Goal: Task Accomplishment & Management: Use online tool/utility

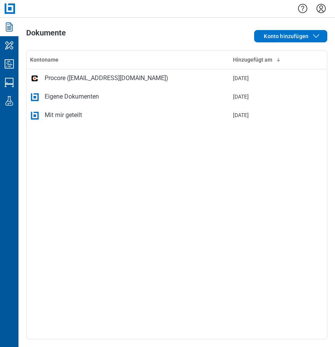
click at [324, 6] on icon "Einstellungen" at bounding box center [321, 8] width 12 height 12
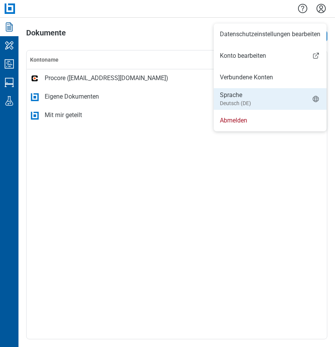
click at [265, 95] on li "Sprache Deutsch (DE)" at bounding box center [269, 99] width 113 height 22
select select "*****"
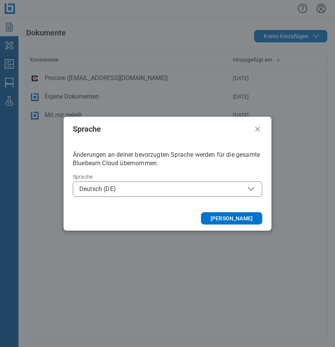
click at [148, 188] on span "Deutsch (DE)" at bounding box center [167, 188] width 176 height 9
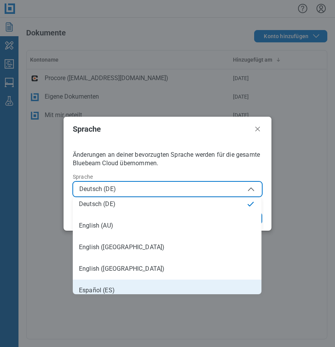
scroll to position [38, 0]
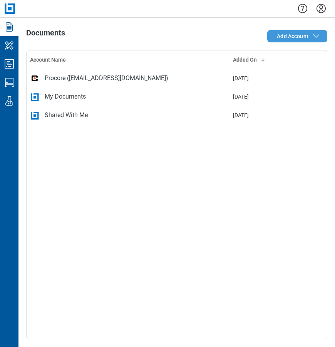
click at [296, 38] on span "Add Account" at bounding box center [293, 36] width 32 height 8
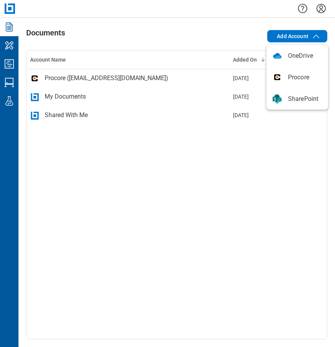
click at [320, 7] on icon "Settings" at bounding box center [321, 8] width 12 height 12
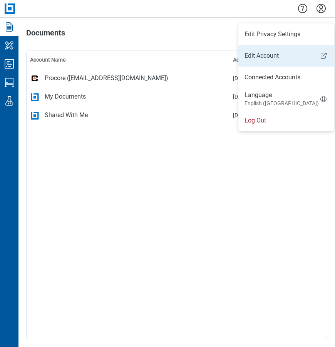
click at [256, 55] on link "Edit Account" at bounding box center [286, 55] width 96 height 9
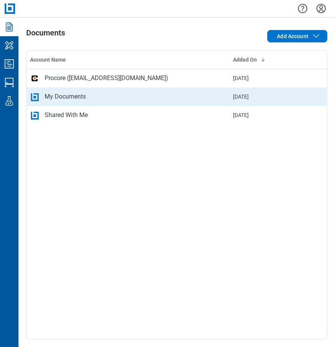
click at [103, 97] on div "My Documents" at bounding box center [128, 96] width 197 height 9
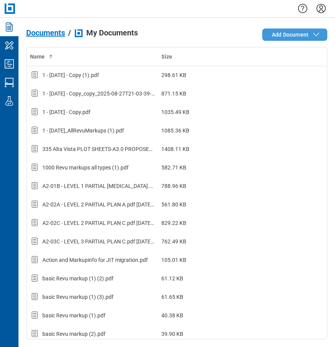
click at [292, 40] on button "Add Document" at bounding box center [294, 34] width 65 height 12
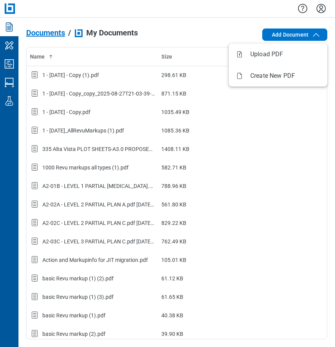
click at [191, 18] on div "Documents / My Documents Add Document Name Size 1 - [DATE] - Copy (1).pdf 298.6…" at bounding box center [176, 182] width 316 height 329
click at [278, 34] on span "Add Document" at bounding box center [290, 35] width 37 height 8
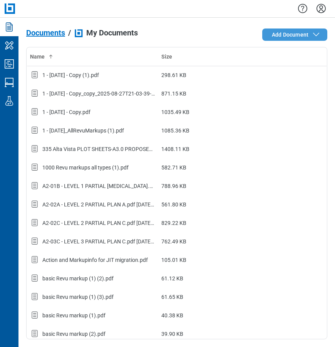
click at [309, 35] on span "Add Document" at bounding box center [296, 34] width 49 height 9
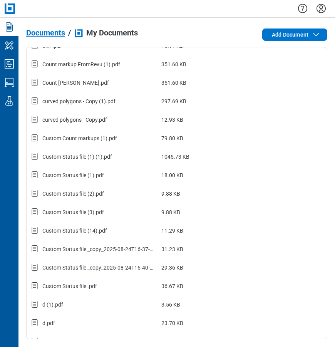
scroll to position [654, 0]
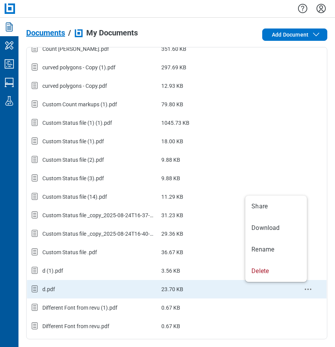
click at [303, 287] on icon "context-menu" at bounding box center [307, 288] width 9 height 9
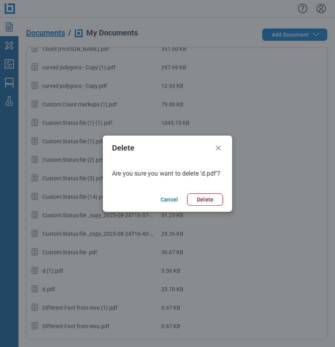
scroll to position [0, 0]
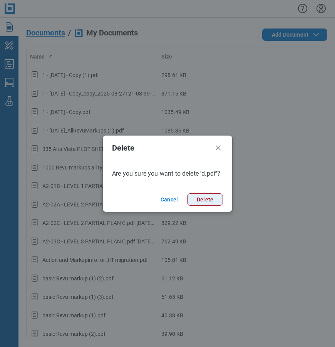
click at [205, 202] on button "Delete" at bounding box center [205, 199] width 36 height 12
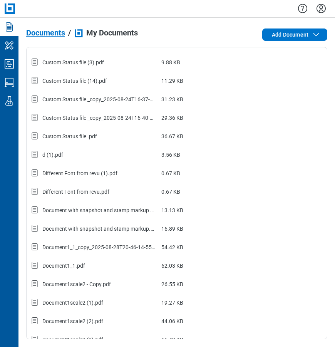
scroll to position [761, 0]
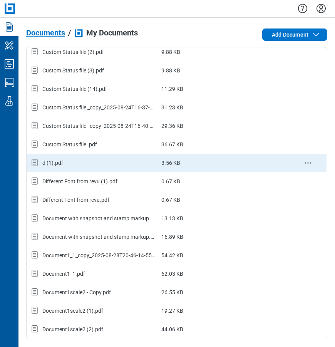
click at [303, 161] on icon "context-menu" at bounding box center [307, 162] width 9 height 9
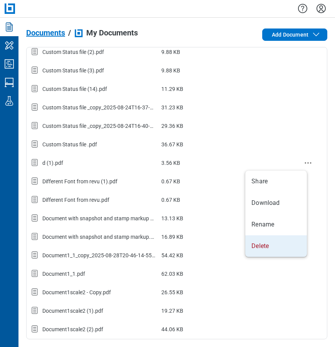
scroll to position [0, 0]
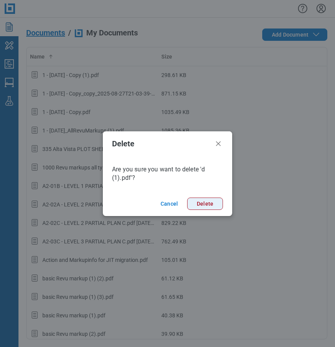
drag, startPoint x: 210, startPoint y: 200, endPoint x: 247, endPoint y: 204, distance: 36.4
click at [211, 200] on button "Delete" at bounding box center [205, 203] width 36 height 12
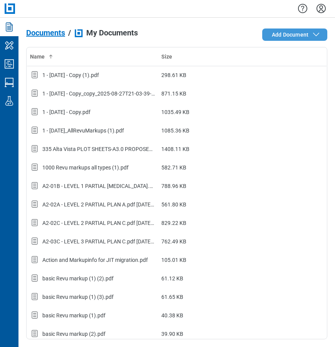
click at [302, 35] on span "Add Document" at bounding box center [290, 35] width 37 height 8
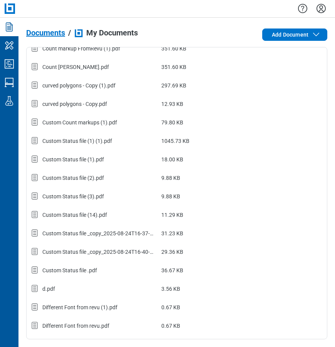
scroll to position [692, 0]
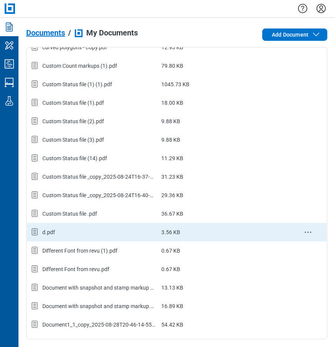
click at [72, 235] on div "d.pdf" at bounding box center [92, 232] width 125 height 10
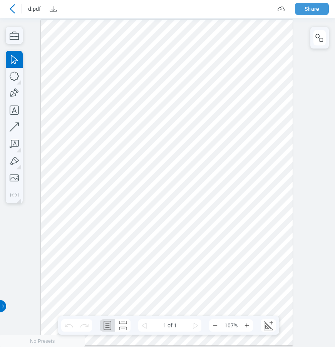
click at [310, 11] on button "Share" at bounding box center [312, 9] width 34 height 12
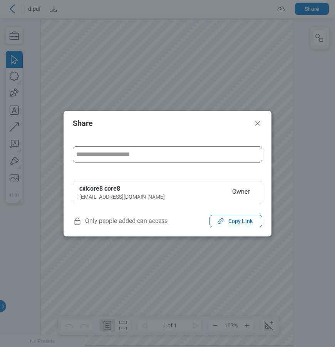
click at [146, 155] on input "form" at bounding box center [167, 154] width 188 height 15
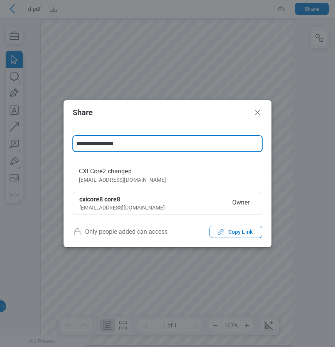
type input "**********"
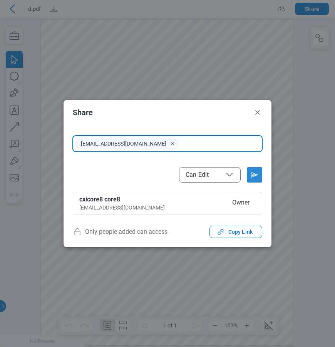
click at [257, 174] on icon "Send email invitation" at bounding box center [254, 174] width 12 height 12
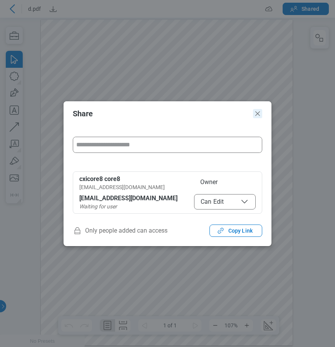
click at [260, 113] on icon "Close" at bounding box center [257, 113] width 9 height 9
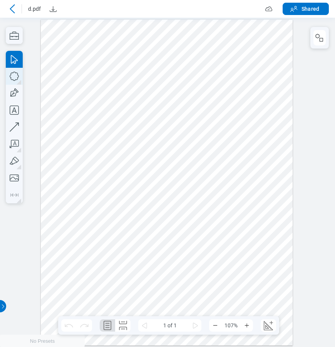
click at [13, 78] on icon "button" at bounding box center [14, 76] width 17 height 17
drag, startPoint x: 243, startPoint y: 202, endPoint x: 243, endPoint y: 208, distance: 6.2
click at [243, 208] on div at bounding box center [167, 181] width 252 height 325
click at [17, 127] on icon "button" at bounding box center [14, 126] width 17 height 17
drag, startPoint x: 122, startPoint y: 268, endPoint x: 176, endPoint y: 236, distance: 62.9
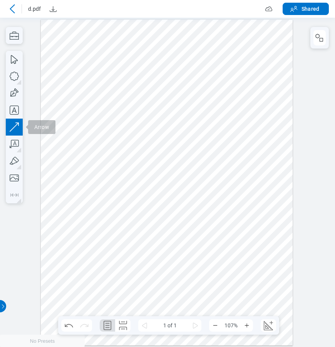
click at [176, 236] on div at bounding box center [167, 181] width 252 height 325
click at [18, 76] on icon "button" at bounding box center [14, 76] width 17 height 17
drag, startPoint x: 190, startPoint y: 242, endPoint x: 215, endPoint y: 265, distance: 33.8
click at [215, 265] on div at bounding box center [167, 181] width 252 height 325
click at [253, 255] on div at bounding box center [167, 181] width 252 height 325
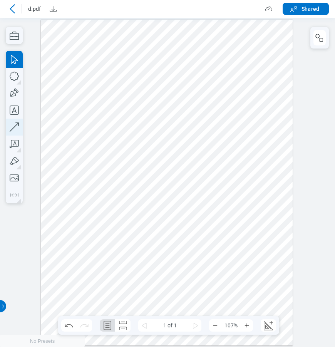
click at [11, 130] on icon "button" at bounding box center [14, 126] width 9 height 9
drag, startPoint x: 247, startPoint y: 232, endPoint x: 238, endPoint y: 248, distance: 18.4
click at [237, 250] on div at bounding box center [167, 181] width 252 height 325
click at [263, 247] on div at bounding box center [167, 181] width 252 height 325
click at [16, 127] on icon "button" at bounding box center [14, 126] width 17 height 17
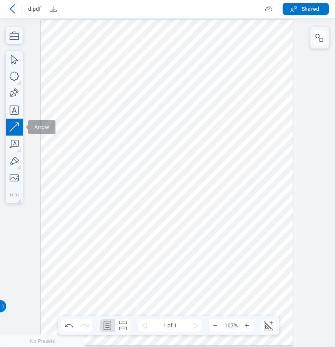
drag, startPoint x: 220, startPoint y: 133, endPoint x: 227, endPoint y: 135, distance: 7.0
click at [227, 135] on div at bounding box center [167, 181] width 252 height 325
click at [13, 123] on icon "button" at bounding box center [14, 126] width 17 height 17
drag, startPoint x: 192, startPoint y: 113, endPoint x: 226, endPoint y: 125, distance: 36.0
click at [225, 125] on div at bounding box center [167, 181] width 252 height 325
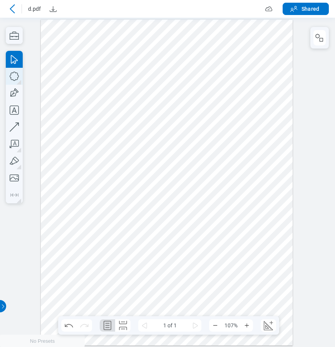
click at [17, 73] on icon "button" at bounding box center [14, 76] width 9 height 9
click at [153, 131] on div at bounding box center [167, 181] width 252 height 325
click at [17, 80] on icon "button" at bounding box center [14, 76] width 17 height 17
click at [146, 132] on div at bounding box center [167, 181] width 252 height 325
click at [17, 80] on icon "button" at bounding box center [14, 76] width 17 height 17
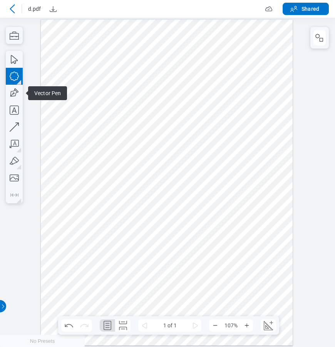
drag, startPoint x: 118, startPoint y: 238, endPoint x: 115, endPoint y: 230, distance: 8.5
click at [140, 257] on div at bounding box center [167, 181] width 252 height 325
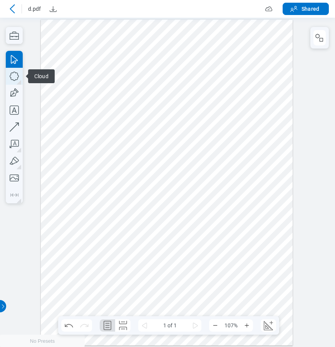
click at [15, 79] on icon "button" at bounding box center [14, 76] width 17 height 17
click at [132, 232] on div at bounding box center [167, 181] width 252 height 325
click at [161, 228] on div at bounding box center [167, 181] width 252 height 325
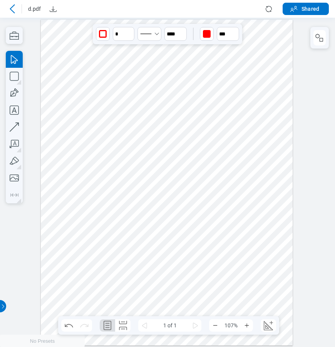
click at [121, 225] on div at bounding box center [167, 181] width 252 height 325
click at [131, 242] on div at bounding box center [167, 181] width 252 height 325
click at [15, 108] on icon "button" at bounding box center [14, 110] width 17 height 17
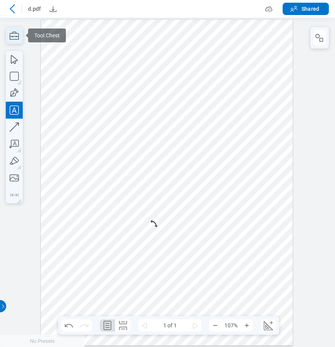
click at [13, 35] on icon "button" at bounding box center [14, 35] width 17 height 17
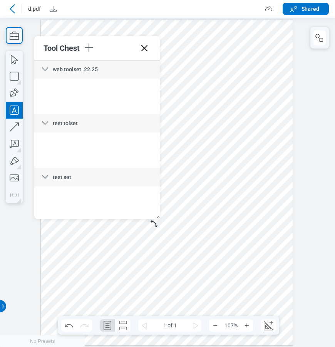
scroll to position [2864, 0]
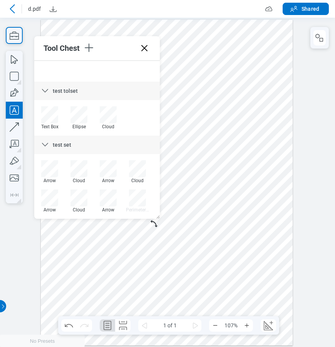
drag, startPoint x: 157, startPoint y: 74, endPoint x: 163, endPoint y: 190, distance: 116.3
click at [143, 48] on icon at bounding box center [144, 48] width 12 height 12
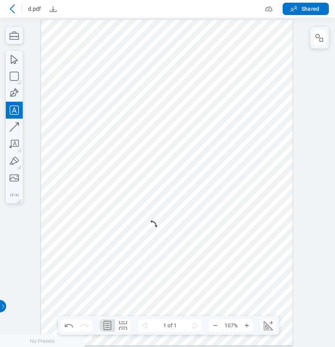
click at [17, 11] on div at bounding box center [12, 9] width 12 height 12
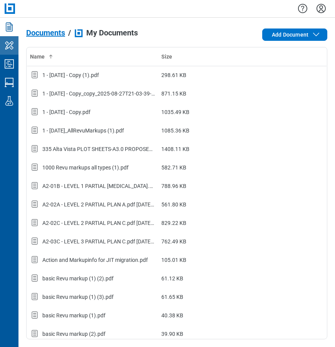
click at [8, 48] on icon "My Workspace" at bounding box center [9, 45] width 8 height 8
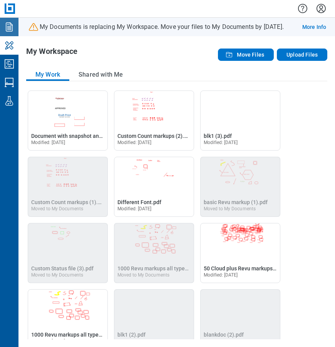
click at [8, 30] on icon "Documents" at bounding box center [9, 27] width 12 height 12
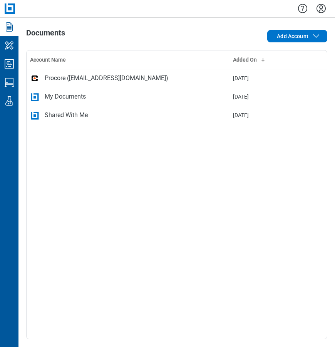
click at [320, 8] on icon "Settings" at bounding box center [320, 8] width 9 height 9
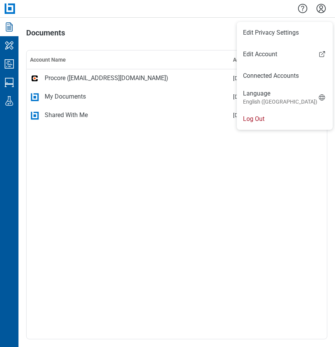
click at [185, 153] on div "Account Name Added On Procore ([EMAIL_ADDRESS][DOMAIN_NAME]) [DATE] My Document…" at bounding box center [176, 194] width 301 height 289
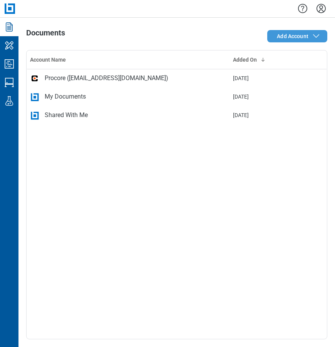
click at [286, 38] on span "Add Account" at bounding box center [293, 36] width 32 height 8
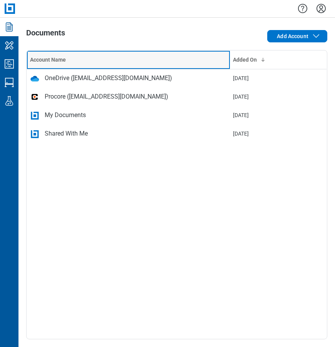
click at [83, 66] on th "Account Name" at bounding box center [128, 59] width 203 height 18
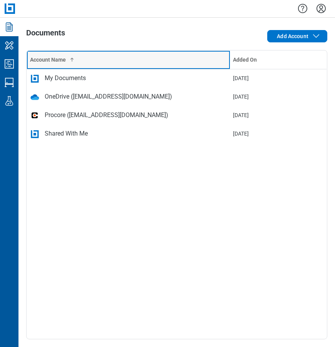
drag, startPoint x: 92, startPoint y: 64, endPoint x: 98, endPoint y: 68, distance: 7.1
click at [93, 64] on th "Account Name" at bounding box center [128, 59] width 203 height 18
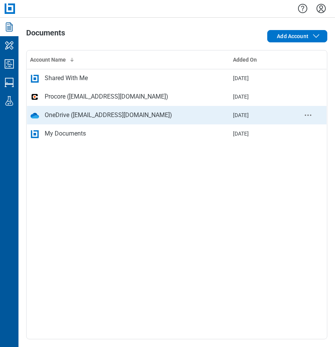
click at [95, 118] on div "OneDrive ([EMAIL_ADDRESS][DOMAIN_NAME])" at bounding box center [108, 114] width 127 height 9
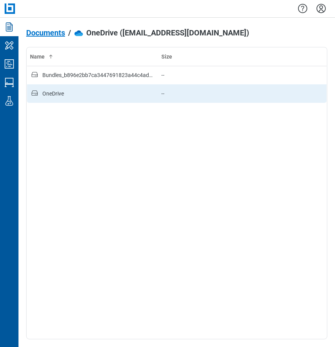
click at [75, 96] on div "OneDrive" at bounding box center [92, 93] width 125 height 10
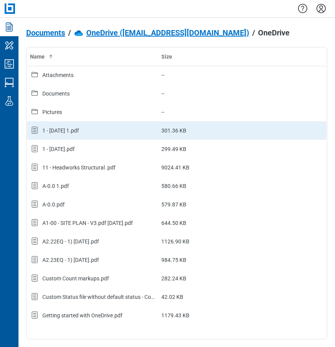
click at [72, 125] on td "1 - 12.7.2020 1.pdf" at bounding box center [93, 130] width 132 height 18
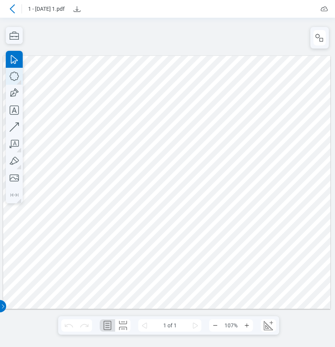
click at [15, 80] on icon "button" at bounding box center [14, 76] width 9 height 9
click at [252, 205] on div at bounding box center [166, 181] width 327 height 253
click at [14, 76] on icon "button" at bounding box center [14, 76] width 17 height 17
drag, startPoint x: 250, startPoint y: 251, endPoint x: 257, endPoint y: 263, distance: 13.7
click at [257, 263] on div at bounding box center [166, 181] width 327 height 253
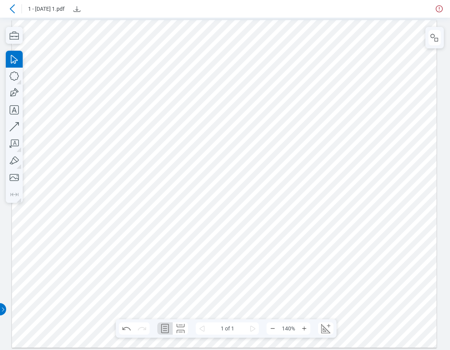
click at [13, 9] on icon at bounding box center [12, 8] width 9 height 9
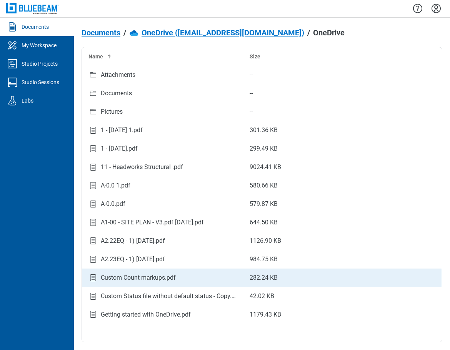
click at [156, 277] on div "Custom Count markups.pdf" at bounding box center [138, 277] width 75 height 9
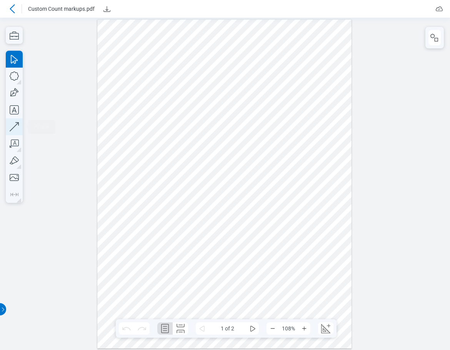
click at [11, 130] on icon "button" at bounding box center [14, 126] width 9 height 9
drag, startPoint x: 179, startPoint y: 302, endPoint x: 243, endPoint y: 303, distance: 63.9
click at [243, 303] on div at bounding box center [224, 183] width 255 height 329
click at [14, 9] on icon at bounding box center [12, 8] width 9 height 9
